Goal: Task Accomplishment & Management: Manage account settings

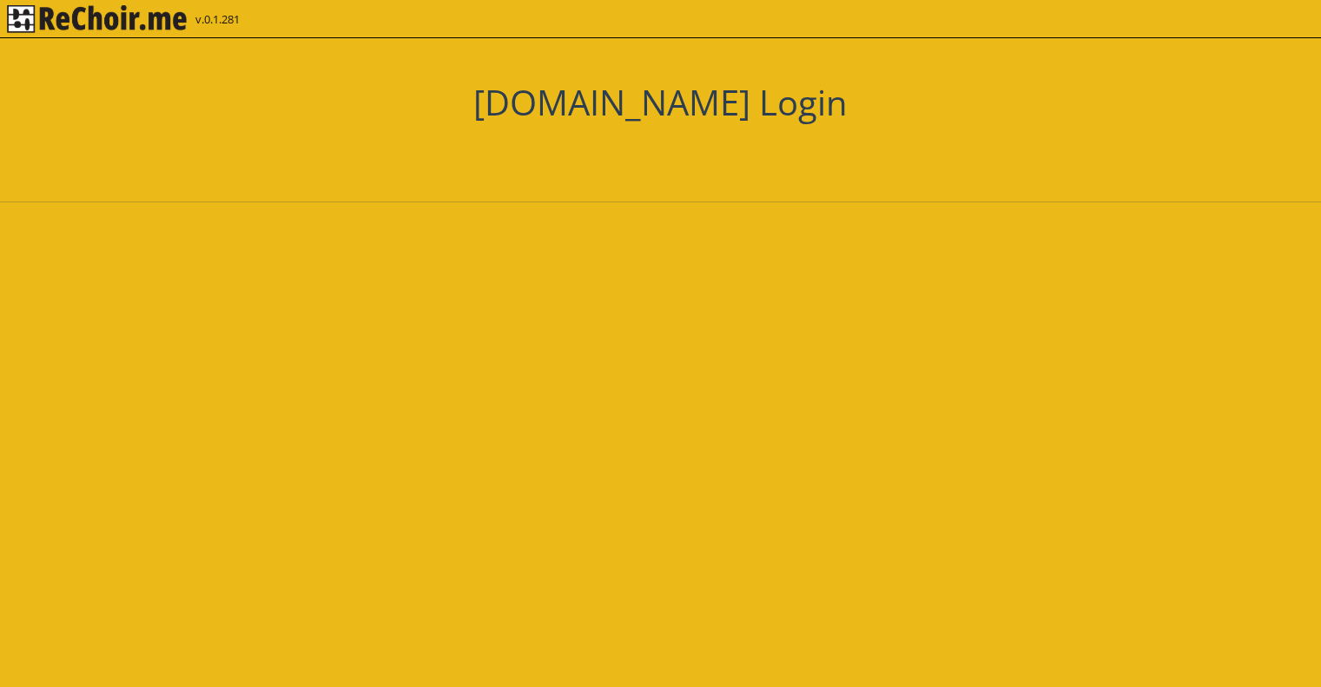
click at [697, 102] on h1 "[DOMAIN_NAME] Login" at bounding box center [660, 103] width 1321 height 42
click at [68, 24] on img "rekłajer mi" at bounding box center [97, 19] width 180 height 28
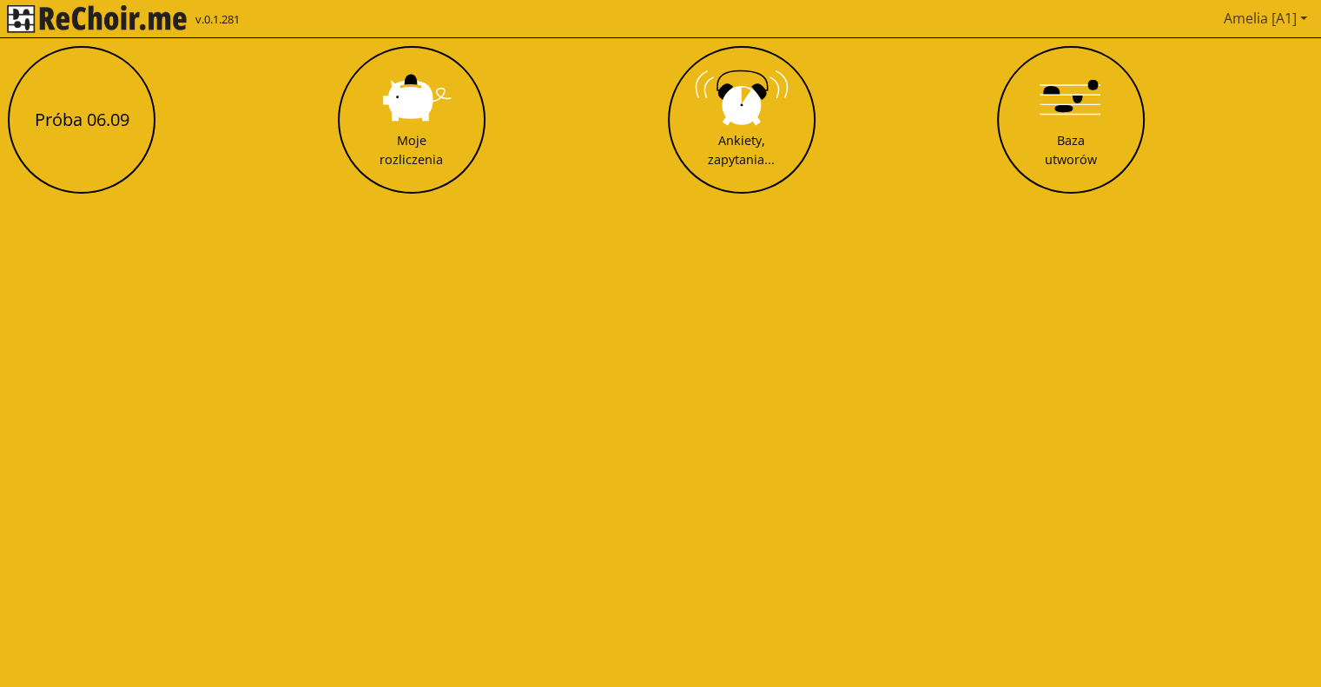
click at [1259, 26] on link "Amelia [A1]" at bounding box center [1265, 18] width 97 height 35
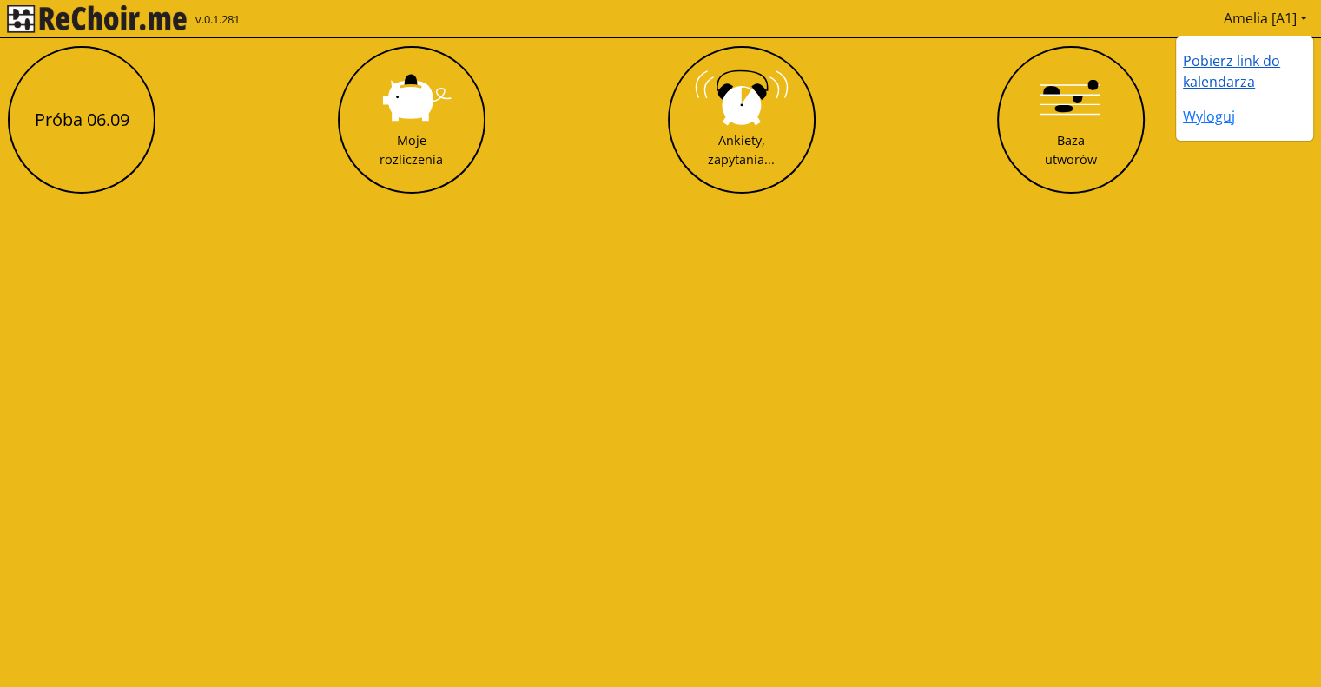
click at [1223, 69] on link "Pobierz link do kalendarza" at bounding box center [1231, 71] width 97 height 40
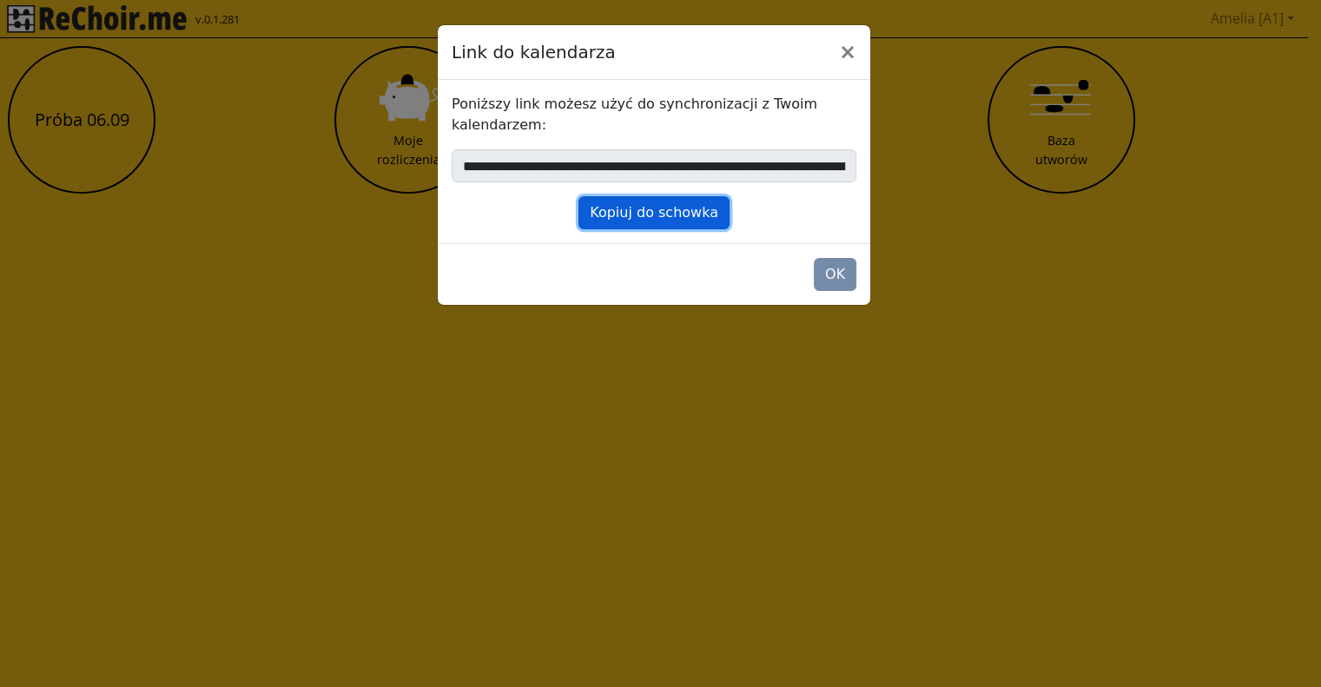
click at [639, 215] on button "Kopiuj do schowka" at bounding box center [653, 212] width 151 height 33
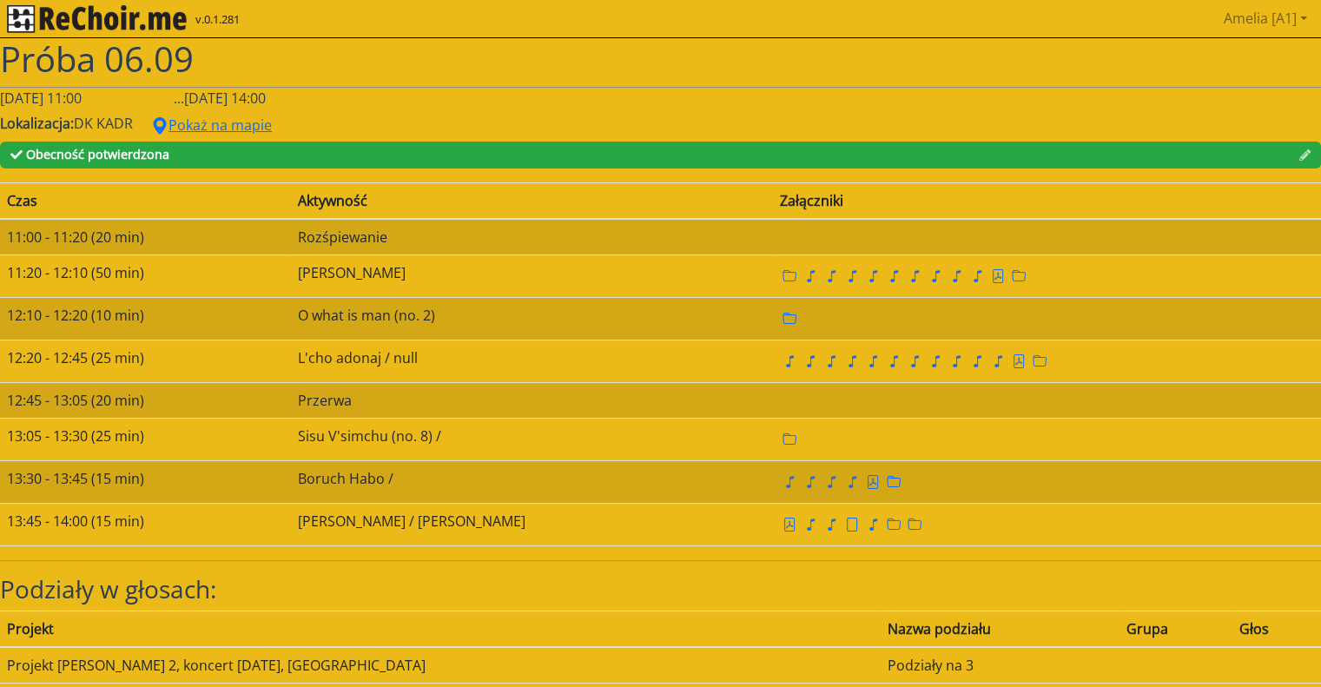
click at [133, 23] on img "rekłajer mi" at bounding box center [97, 19] width 180 height 28
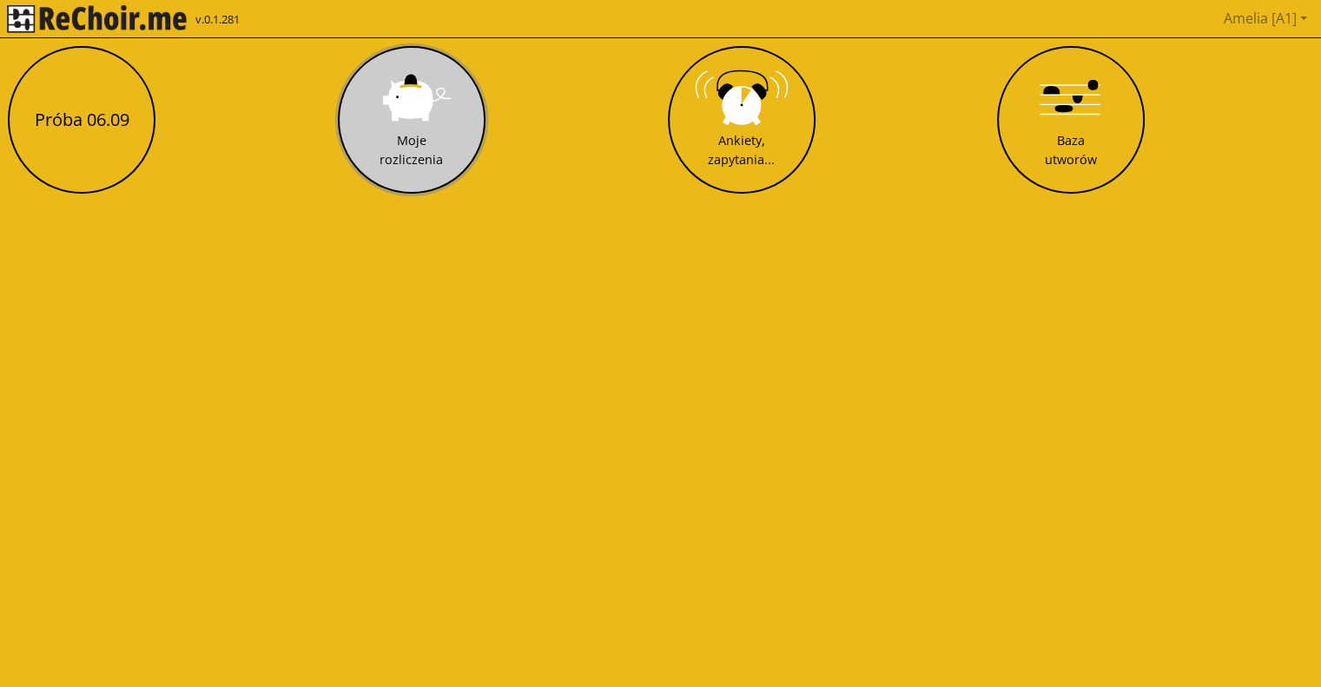
click at [371, 162] on button "Moje rozliczenia" at bounding box center [412, 120] width 148 height 148
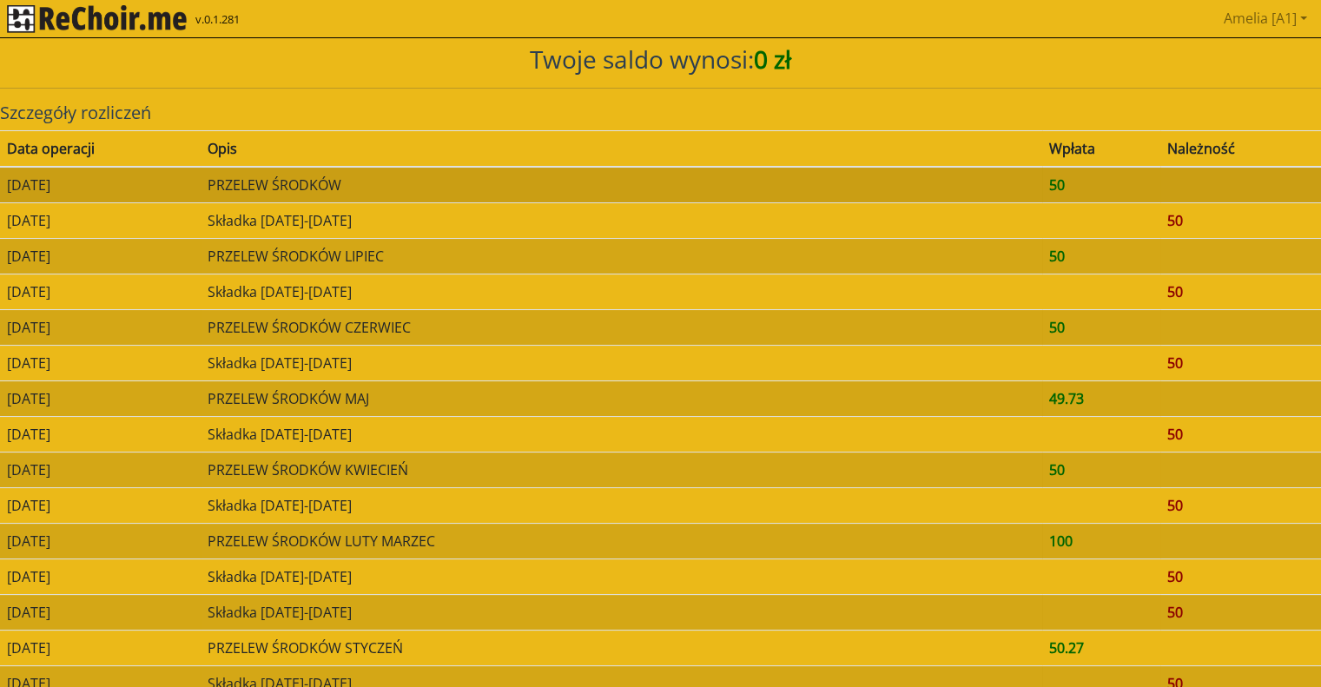
click at [337, 188] on td "PRZELEW ŚRODKÓW" at bounding box center [622, 185] width 842 height 36
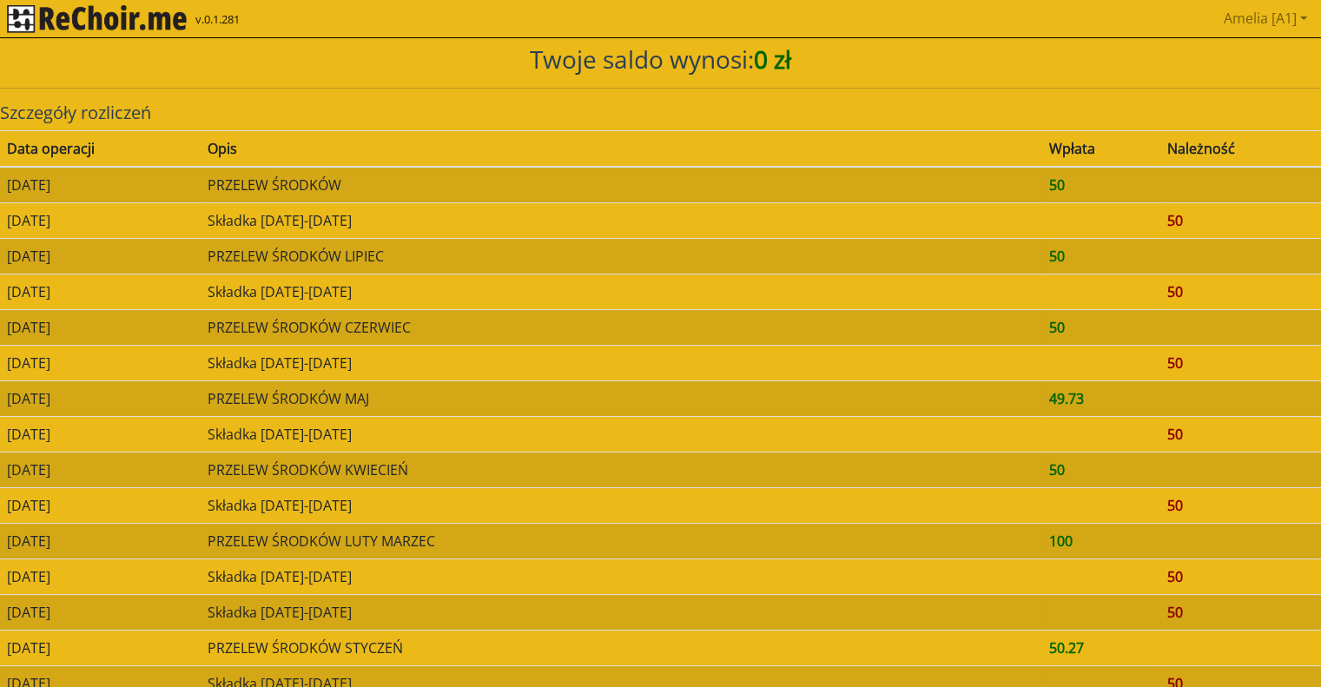
click at [132, 28] on img "rekłajer mi" at bounding box center [97, 19] width 180 height 28
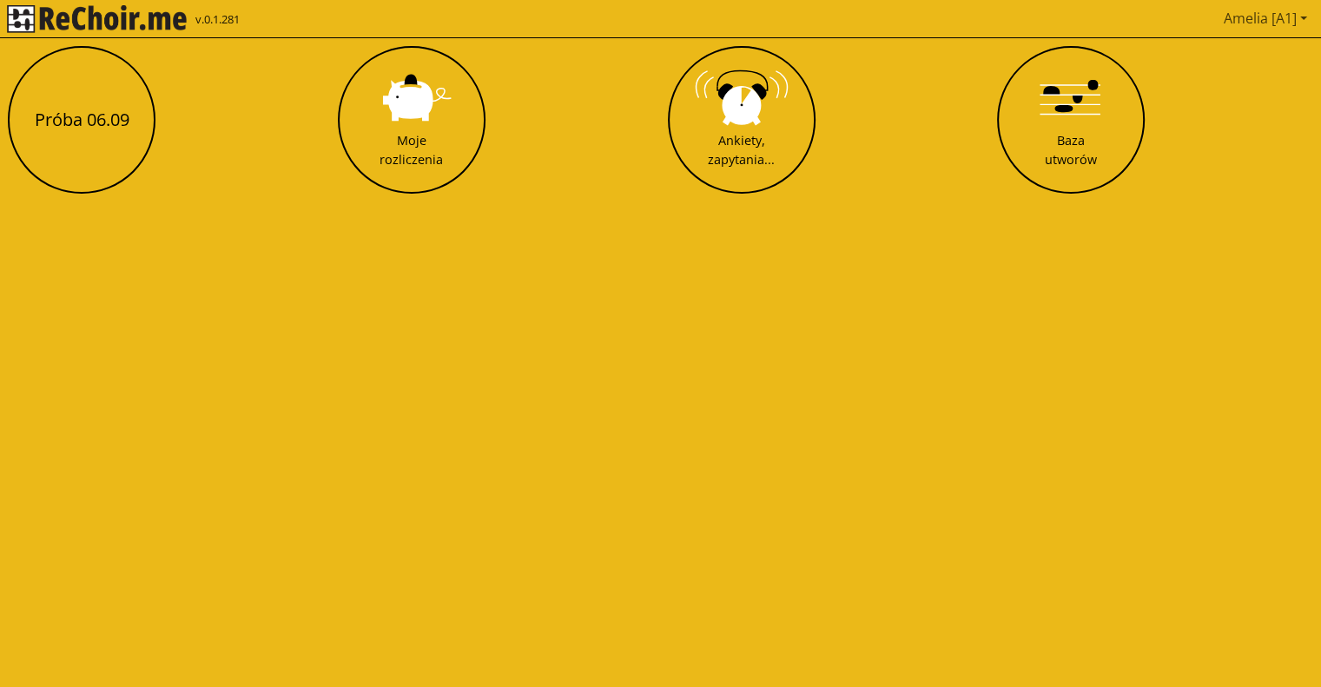
click at [1233, 10] on link "Amelia [A1]" at bounding box center [1265, 18] width 97 height 35
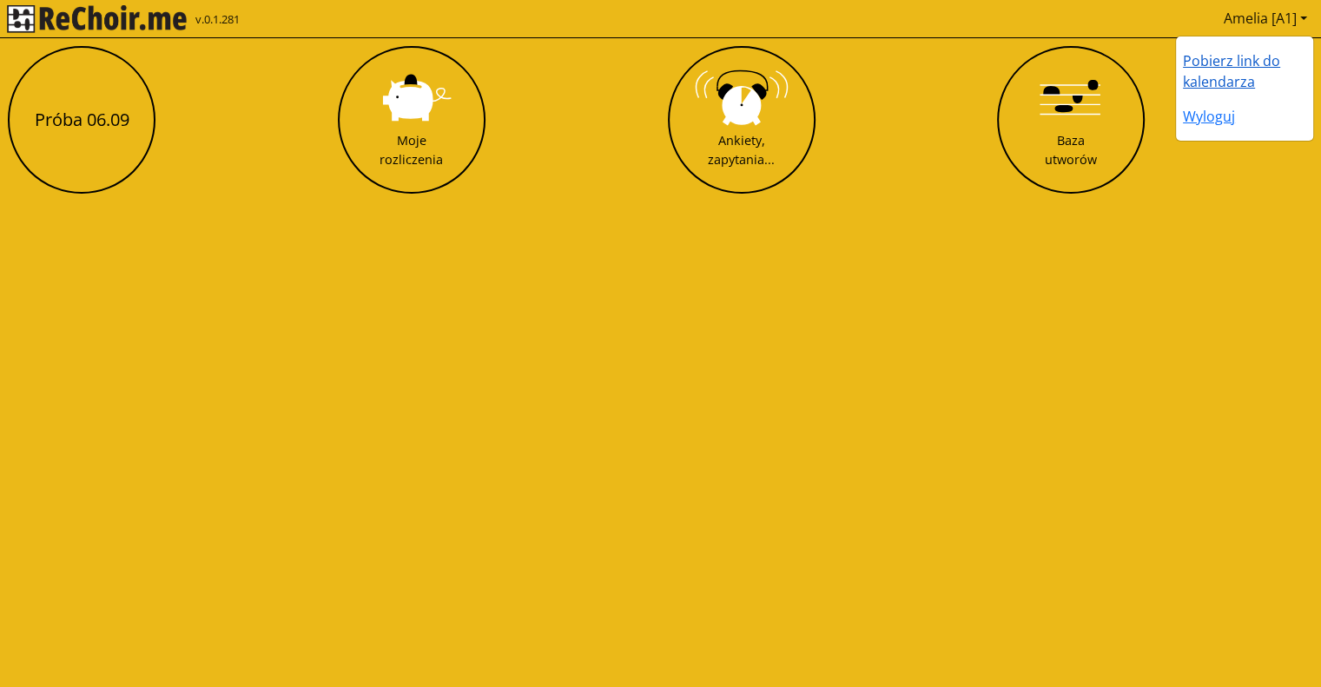
click at [1220, 76] on link "Pobierz link do kalendarza" at bounding box center [1231, 71] width 97 height 40
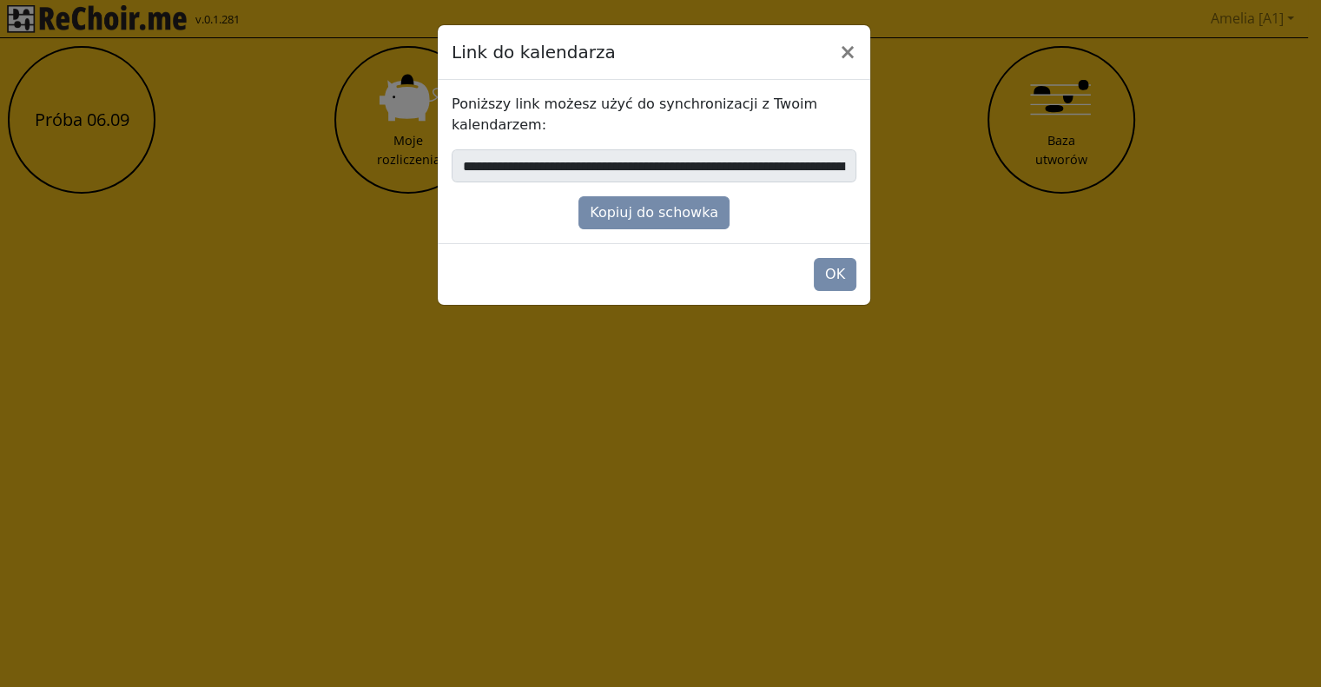
click at [1220, 76] on div "**********" at bounding box center [660, 343] width 1321 height 687
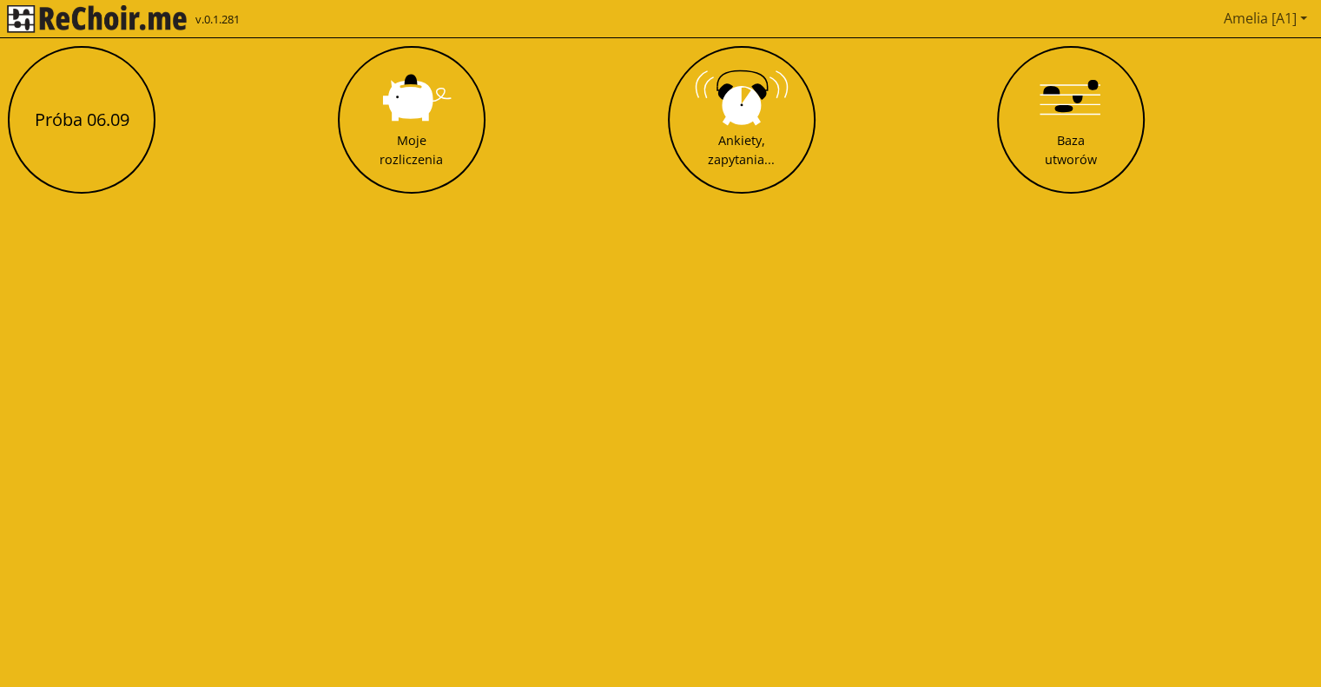
click at [1270, 1] on link "Amelia [A1]" at bounding box center [1265, 18] width 97 height 35
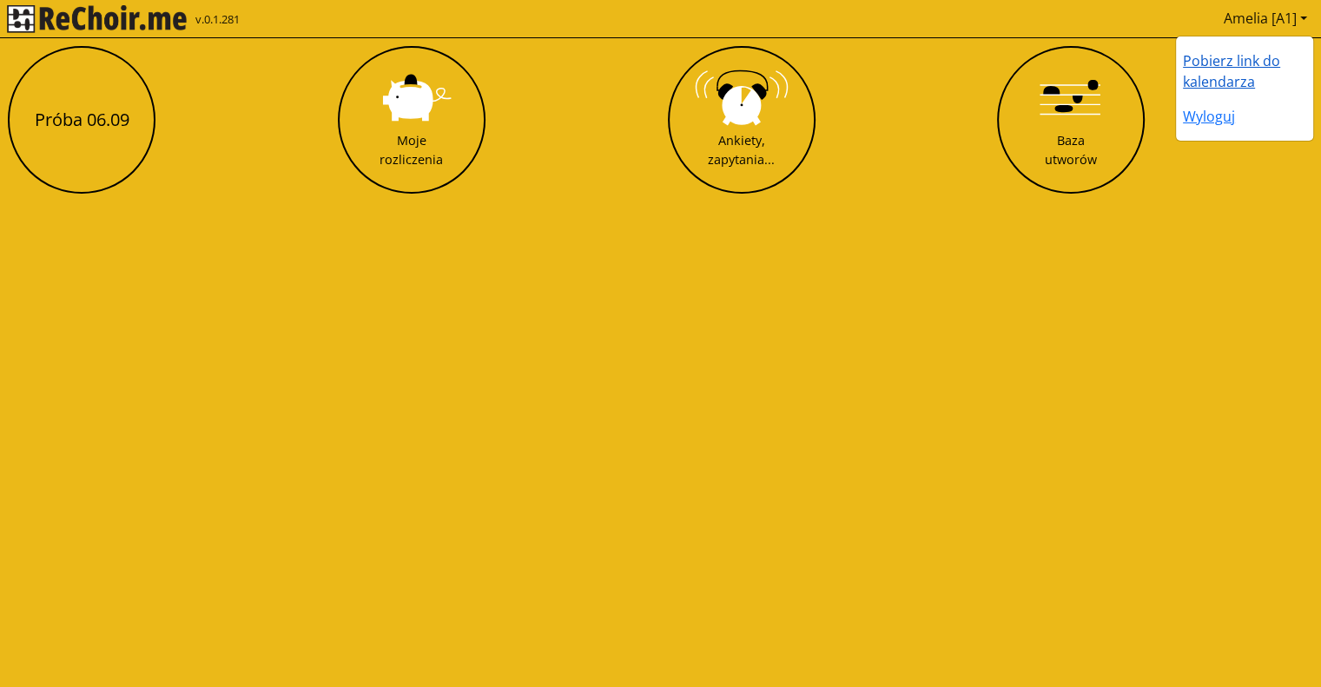
click at [1207, 79] on link "Pobierz link do kalendarza" at bounding box center [1231, 71] width 97 height 40
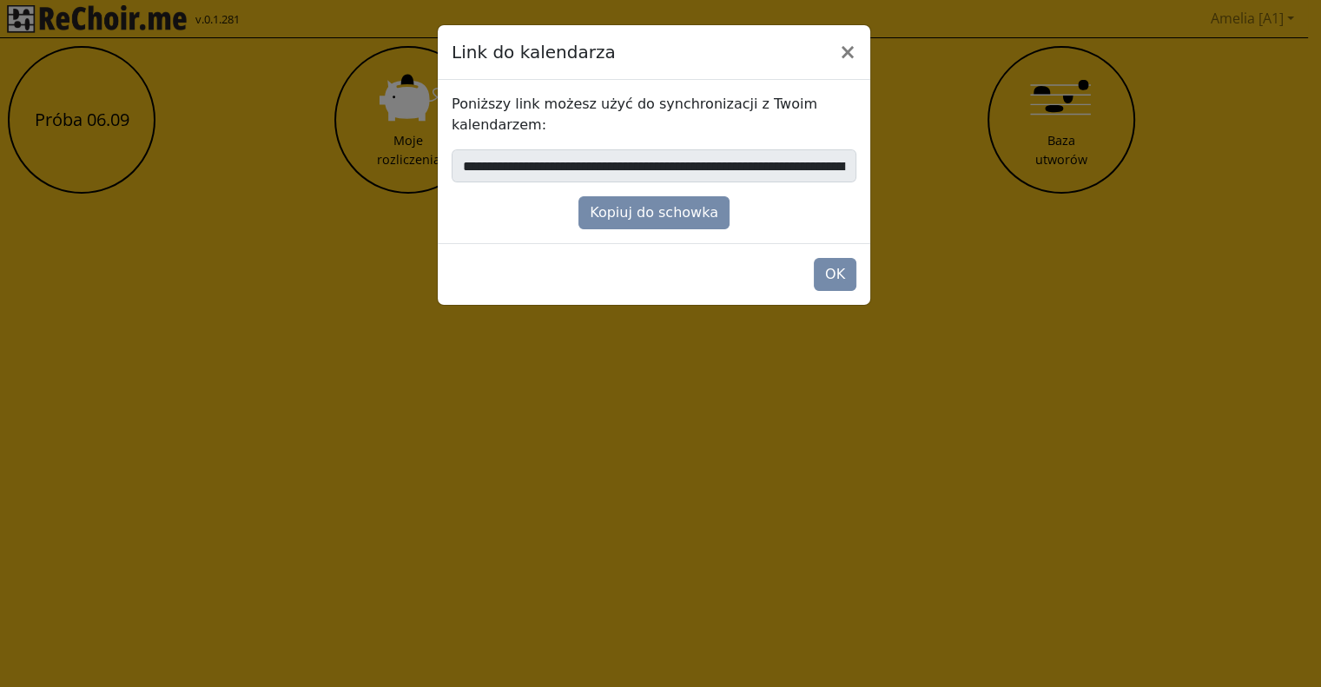
click at [625, 239] on div "**********" at bounding box center [654, 161] width 433 height 163
click at [630, 229] on div "**********" at bounding box center [654, 161] width 433 height 163
click at [659, 209] on button "Kopiuj do schowka" at bounding box center [653, 212] width 151 height 33
click at [854, 60] on button "×" at bounding box center [847, 52] width 45 height 49
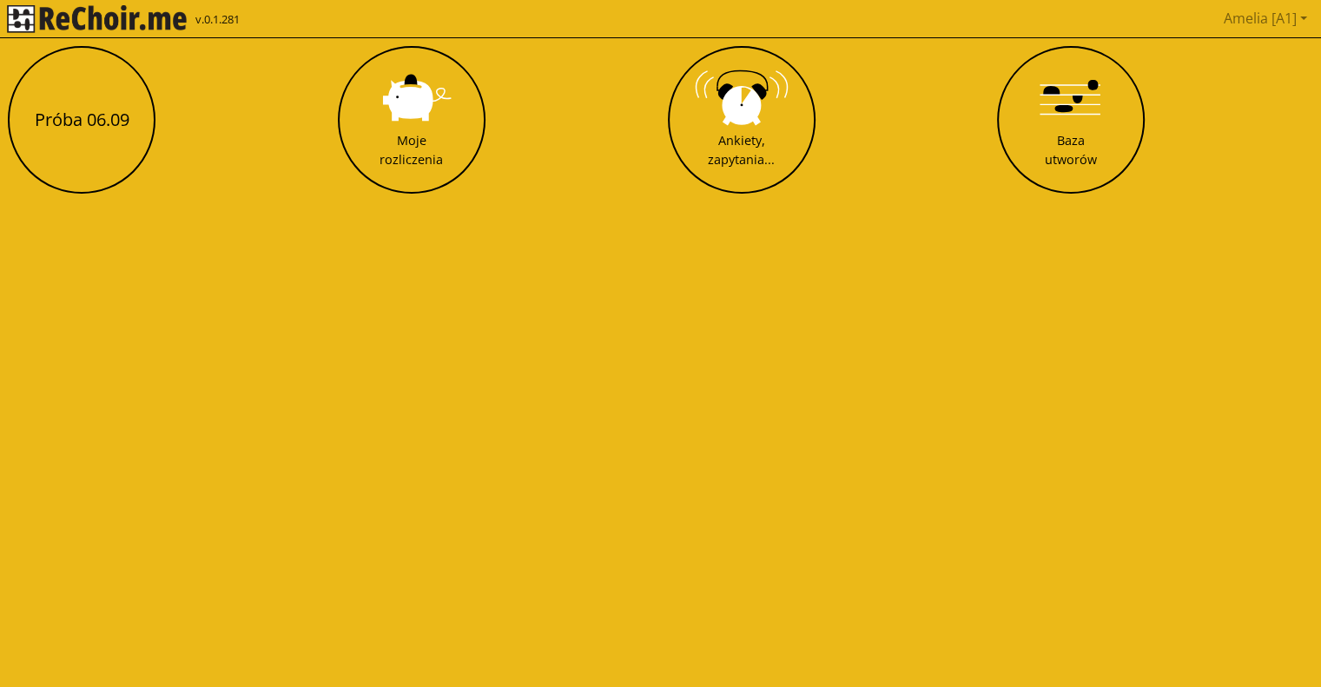
drag, startPoint x: 1109, startPoint y: 2, endPoint x: 842, endPoint y: 355, distance: 443.3
click at [842, 208] on html "v.0.1.281 Amelia [A1] Pobierz link do kalendarza Wyloguj Próba 06.09 Moje rozli…" at bounding box center [660, 104] width 1321 height 208
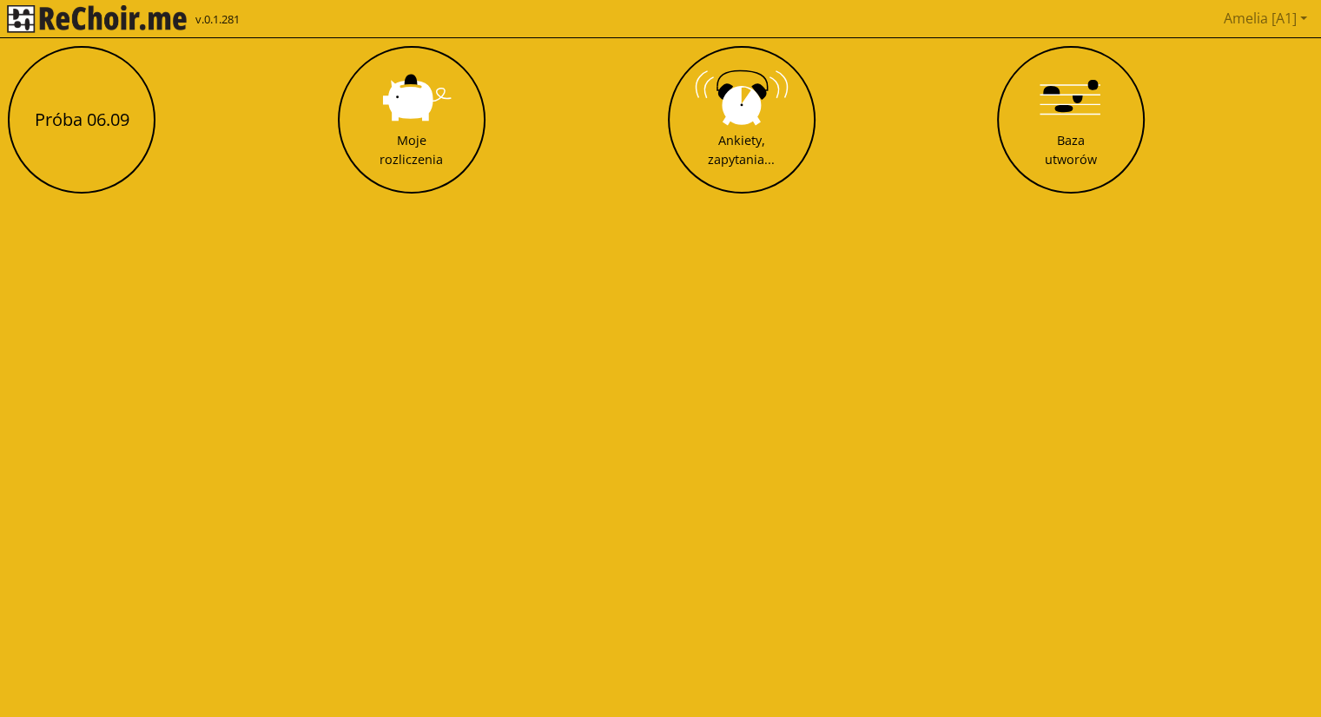
drag, startPoint x: 624, startPoint y: 3, endPoint x: 654, endPoint y: 50, distance: 55.2
drag, startPoint x: 654, startPoint y: 50, endPoint x: 619, endPoint y: 95, distance: 57.0
click at [619, 95] on div "Próba 06.09 Moje rozliczenia Ankiety, zapytania... Baza utworów" at bounding box center [661, 120] width 1318 height 160
